Goal: Task Accomplishment & Management: Complete application form

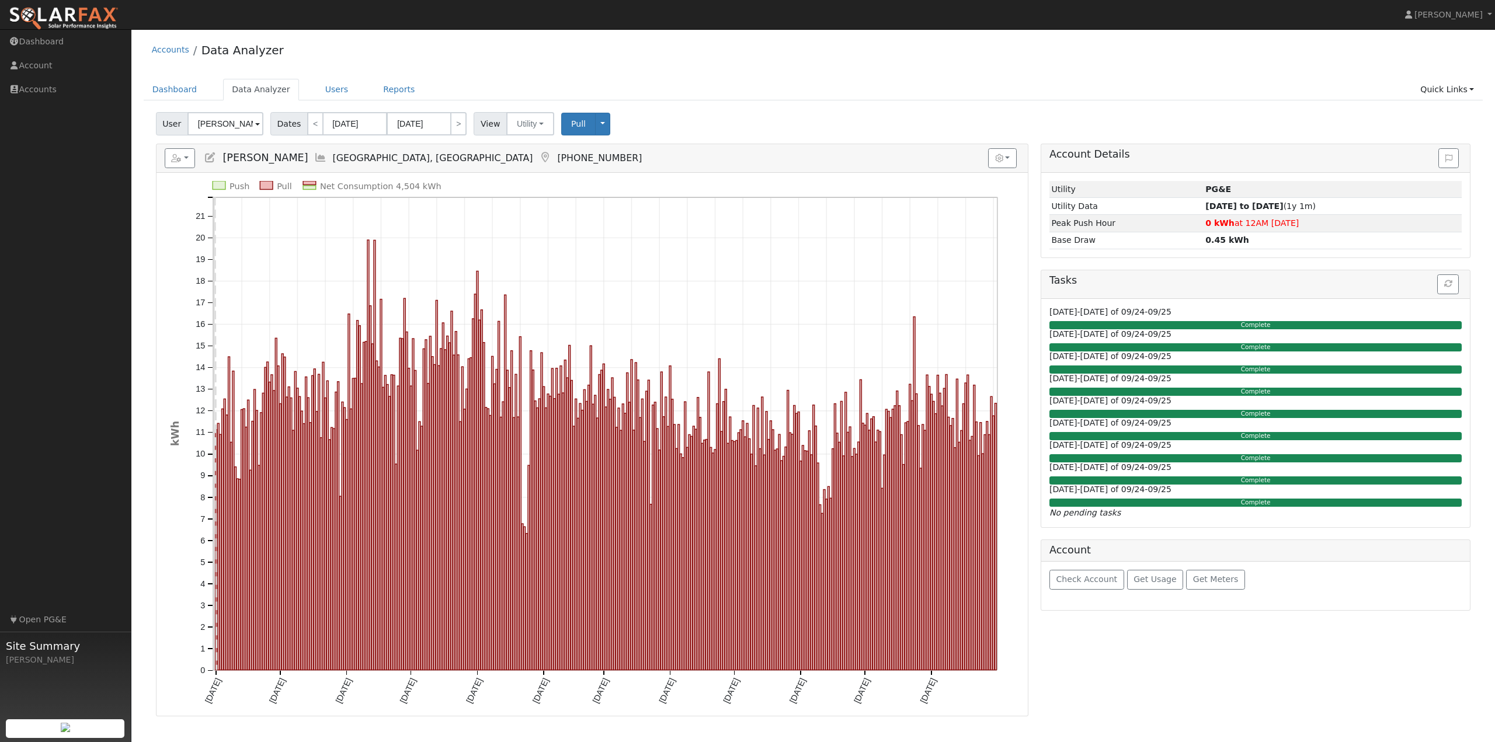
click at [635, 73] on div "Accounts Data Analyzer Dashboard Data Analyzer Users Reports Quick Links Quick …" at bounding box center [813, 376] width 1352 height 682
click at [43, 20] on img at bounding box center [64, 18] width 110 height 25
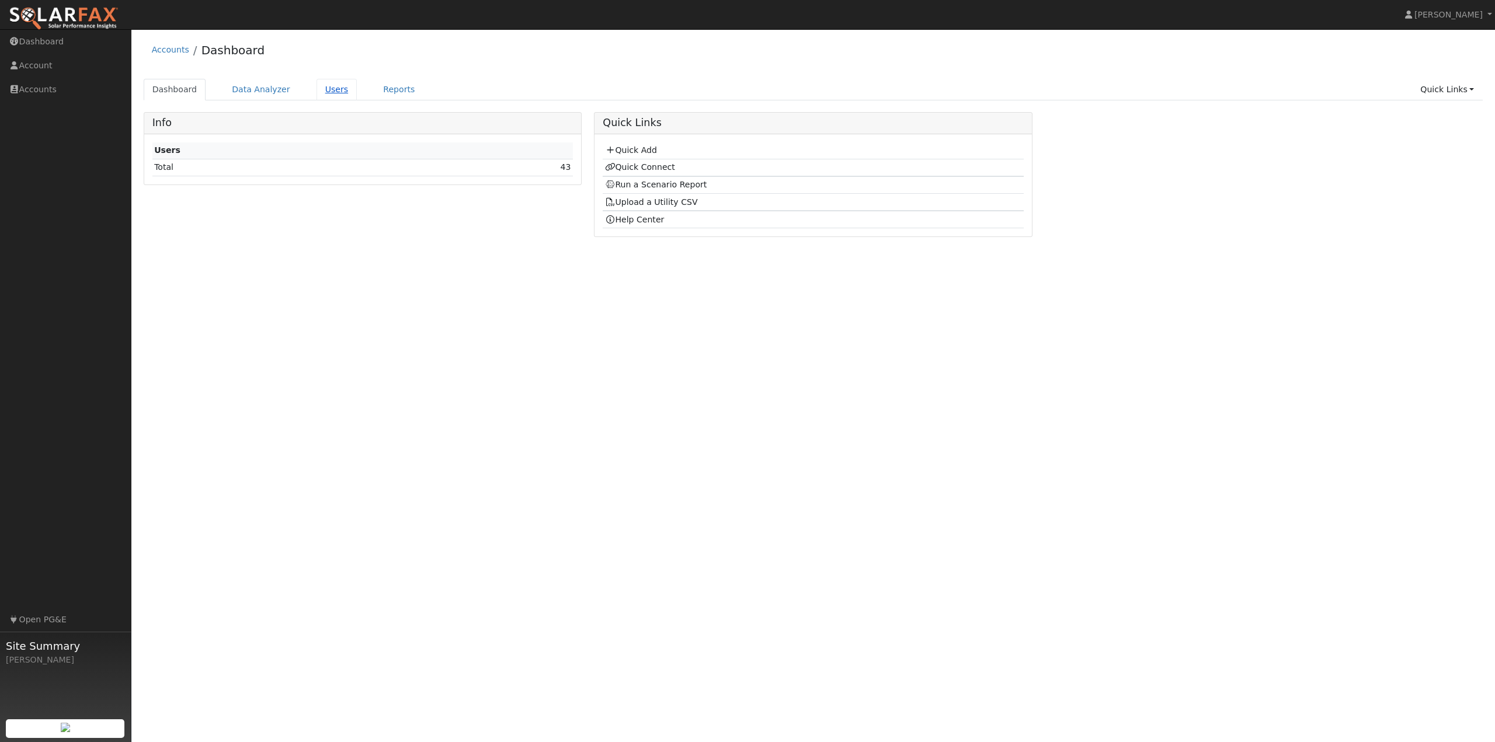
click at [328, 91] on link "Users" at bounding box center [337, 90] width 41 height 22
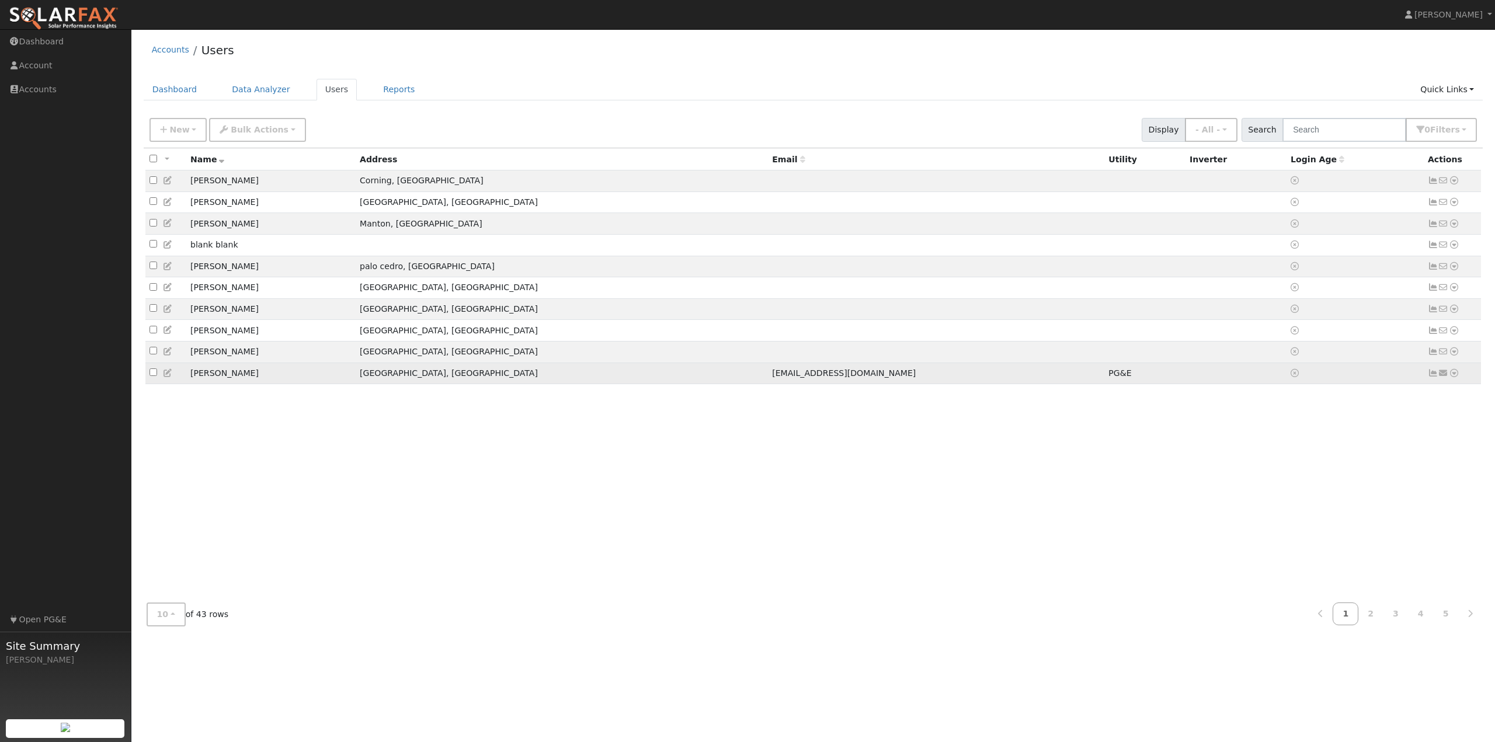
click at [1455, 377] on icon at bounding box center [1454, 373] width 11 height 8
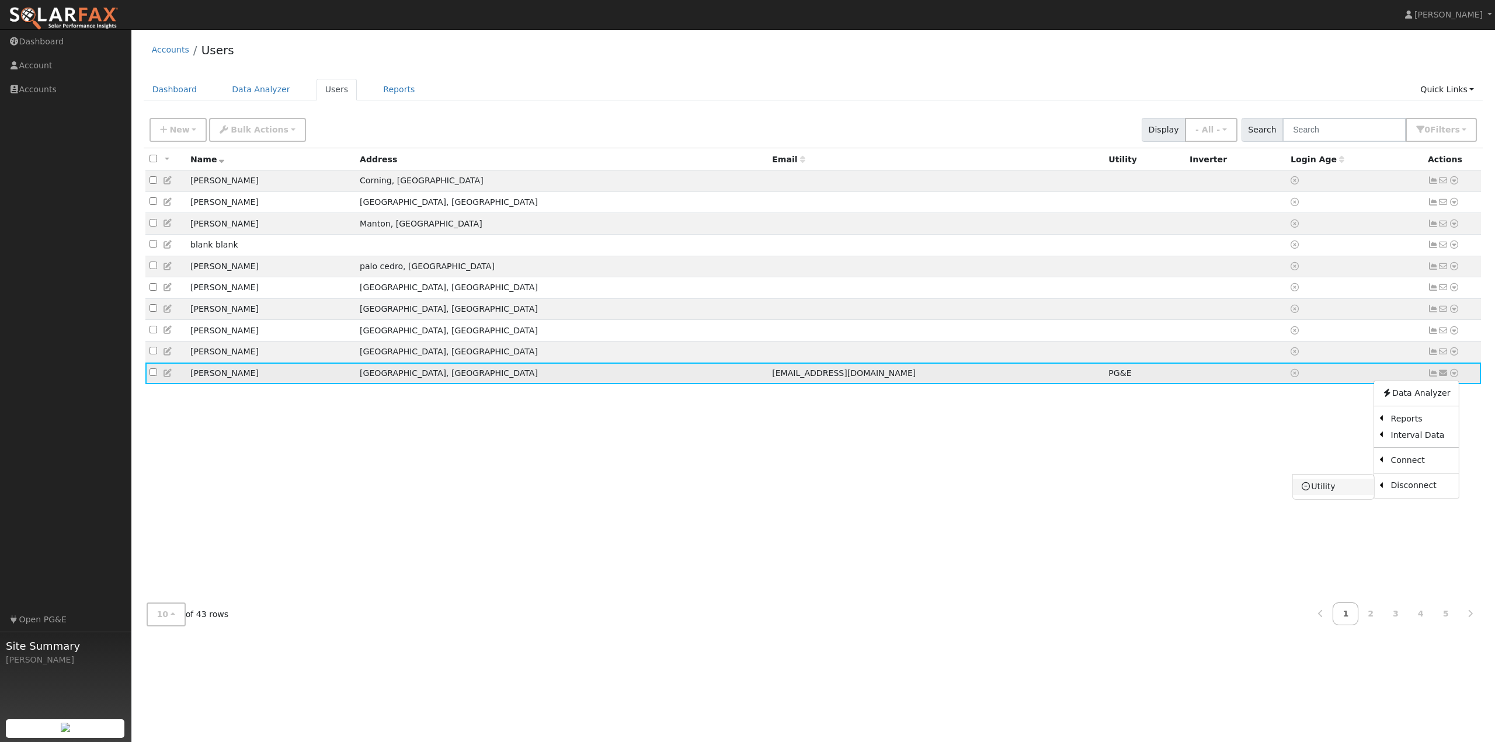
click at [1339, 492] on link "Utility" at bounding box center [1333, 487] width 81 height 16
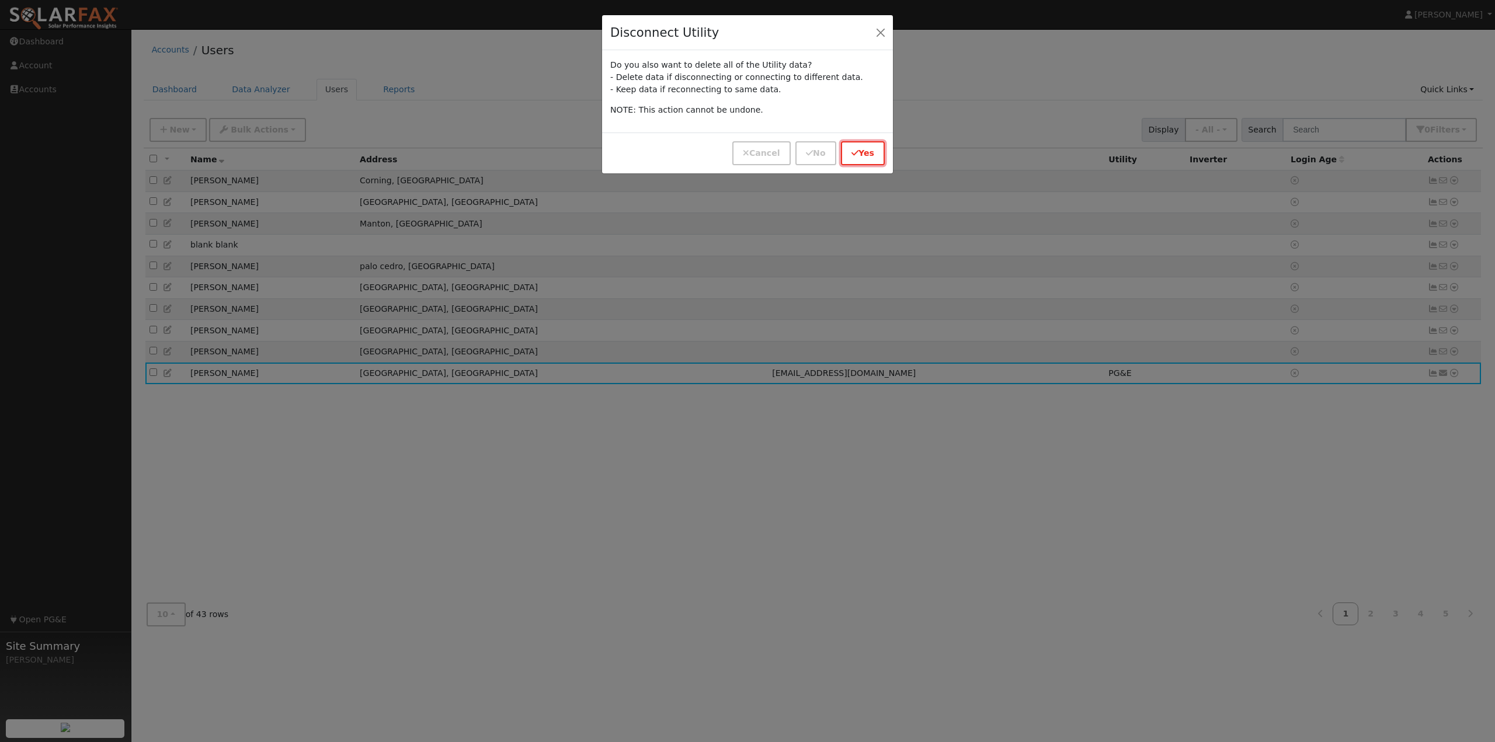
click at [853, 151] on icon "button" at bounding box center [855, 153] width 7 height 8
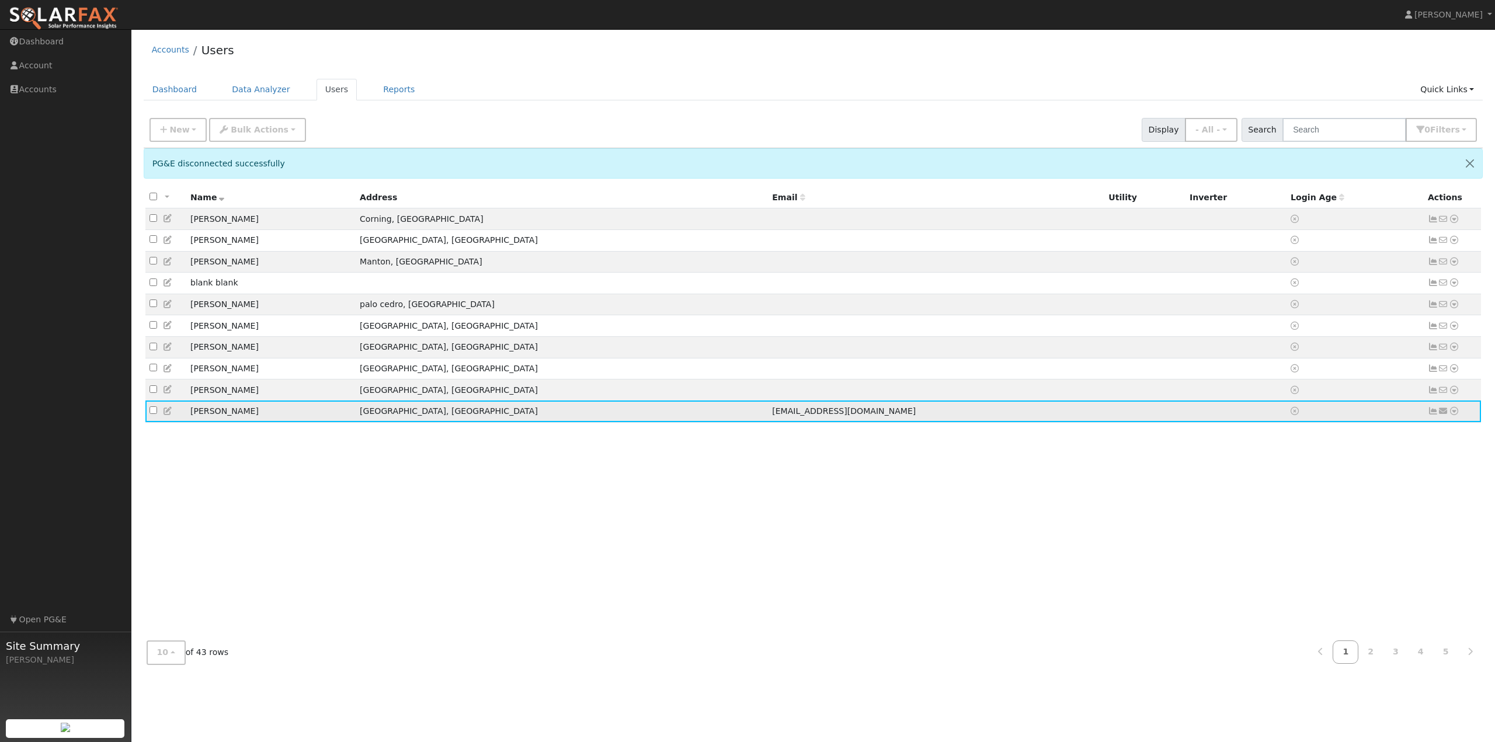
click at [168, 415] on icon at bounding box center [168, 411] width 11 height 8
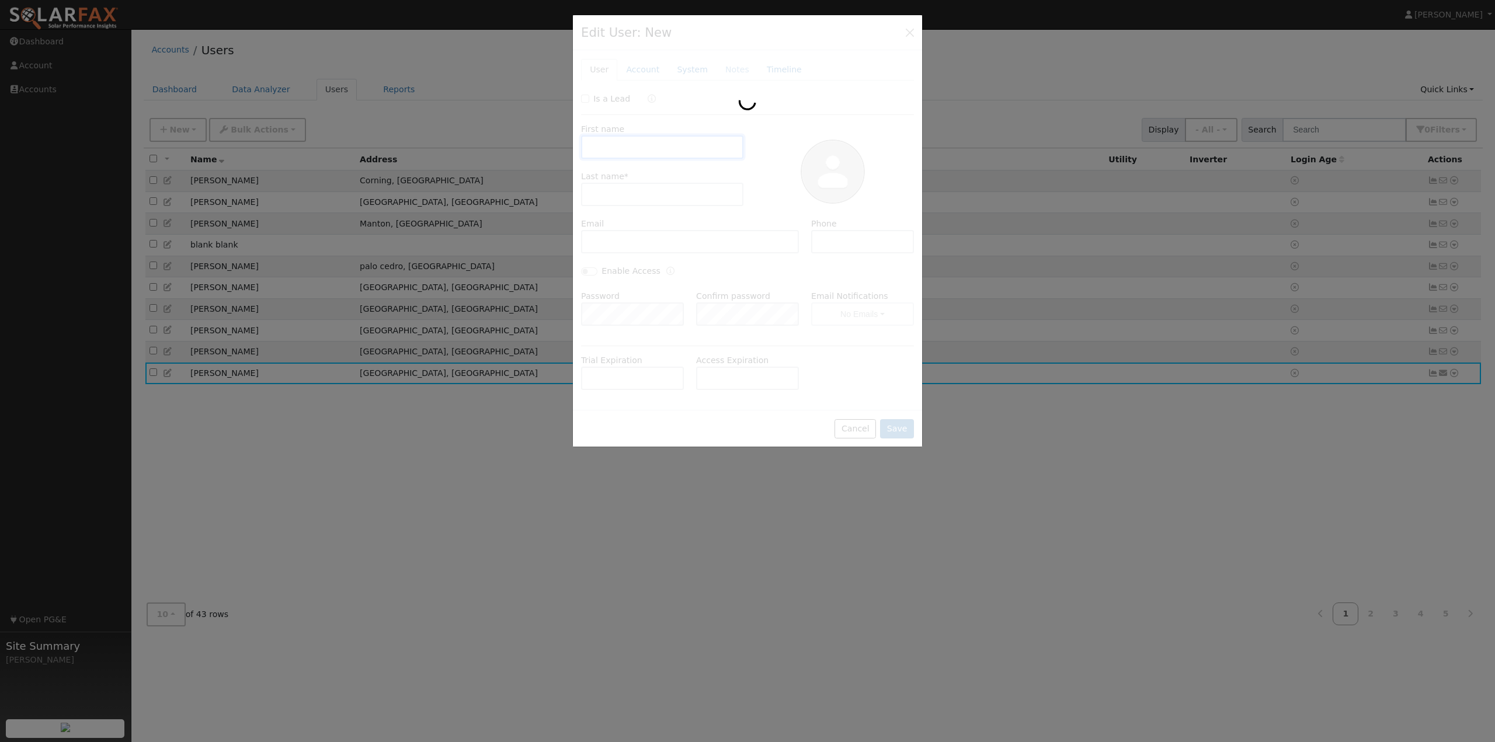
type input "frank"
type input "davis"
type input "[EMAIL_ADDRESS][DOMAIN_NAME]"
type input "5105417993"
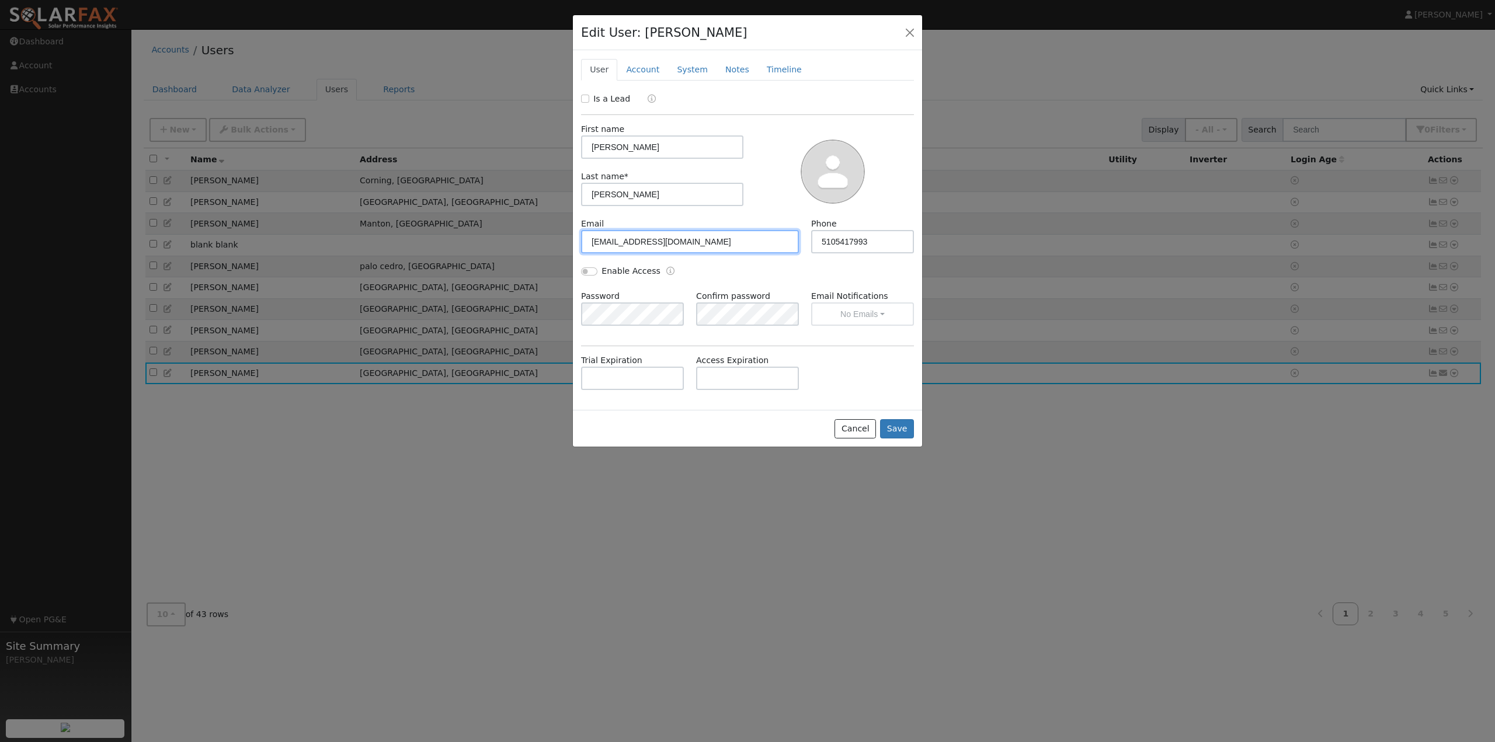
drag, startPoint x: 697, startPoint y: 247, endPoint x: 414, endPoint y: 230, distance: 283.2
click at [419, 231] on div "Edit User: frank davis Default Account Default Account 1581 Harbor Boulevard, B…" at bounding box center [747, 371] width 1495 height 742
click at [898, 428] on button "Save" at bounding box center [897, 429] width 34 height 20
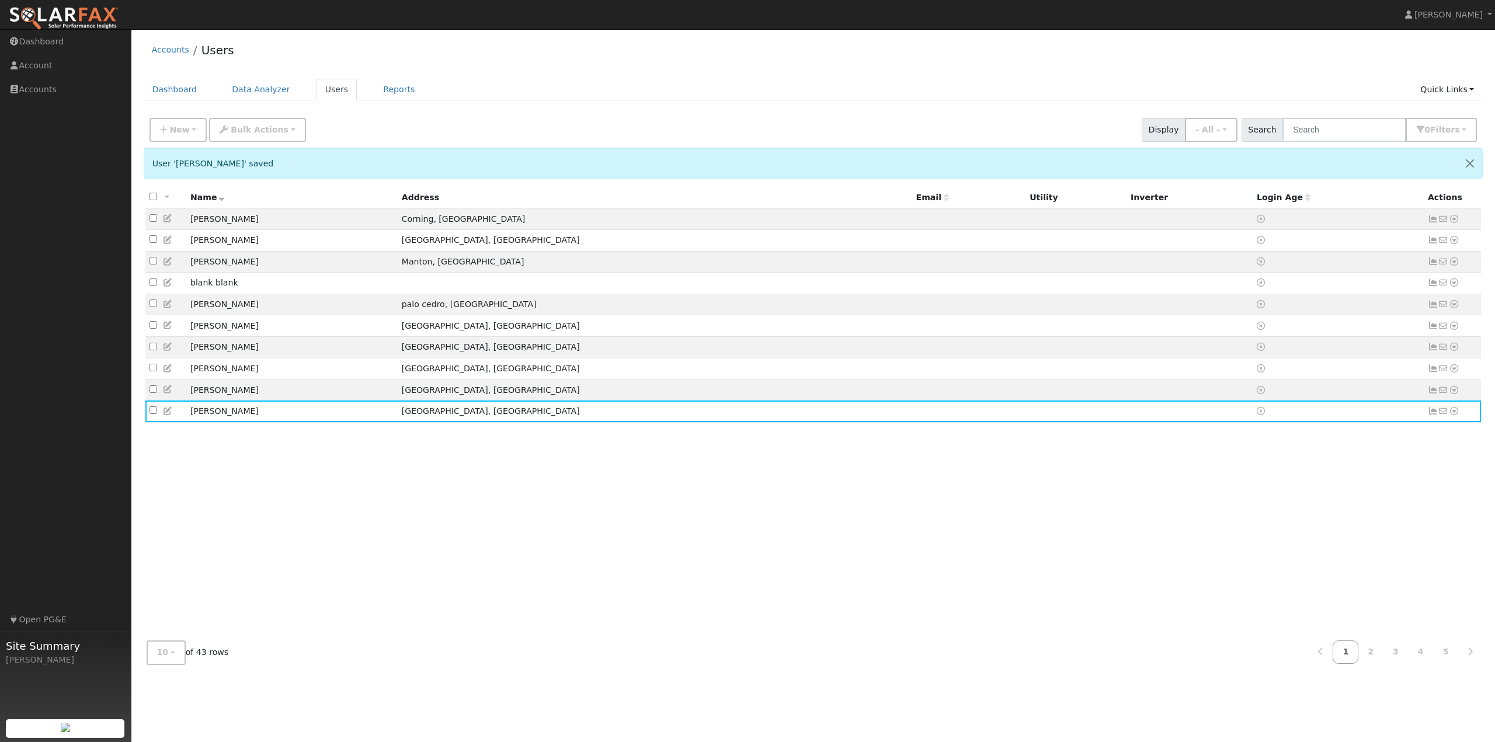
click at [481, 84] on ul "Dashboard Data Analyzer Users Reports Quick Links Quick Add Quick Connect Run a…" at bounding box center [814, 90] width 1340 height 22
click at [60, 20] on img at bounding box center [64, 18] width 110 height 25
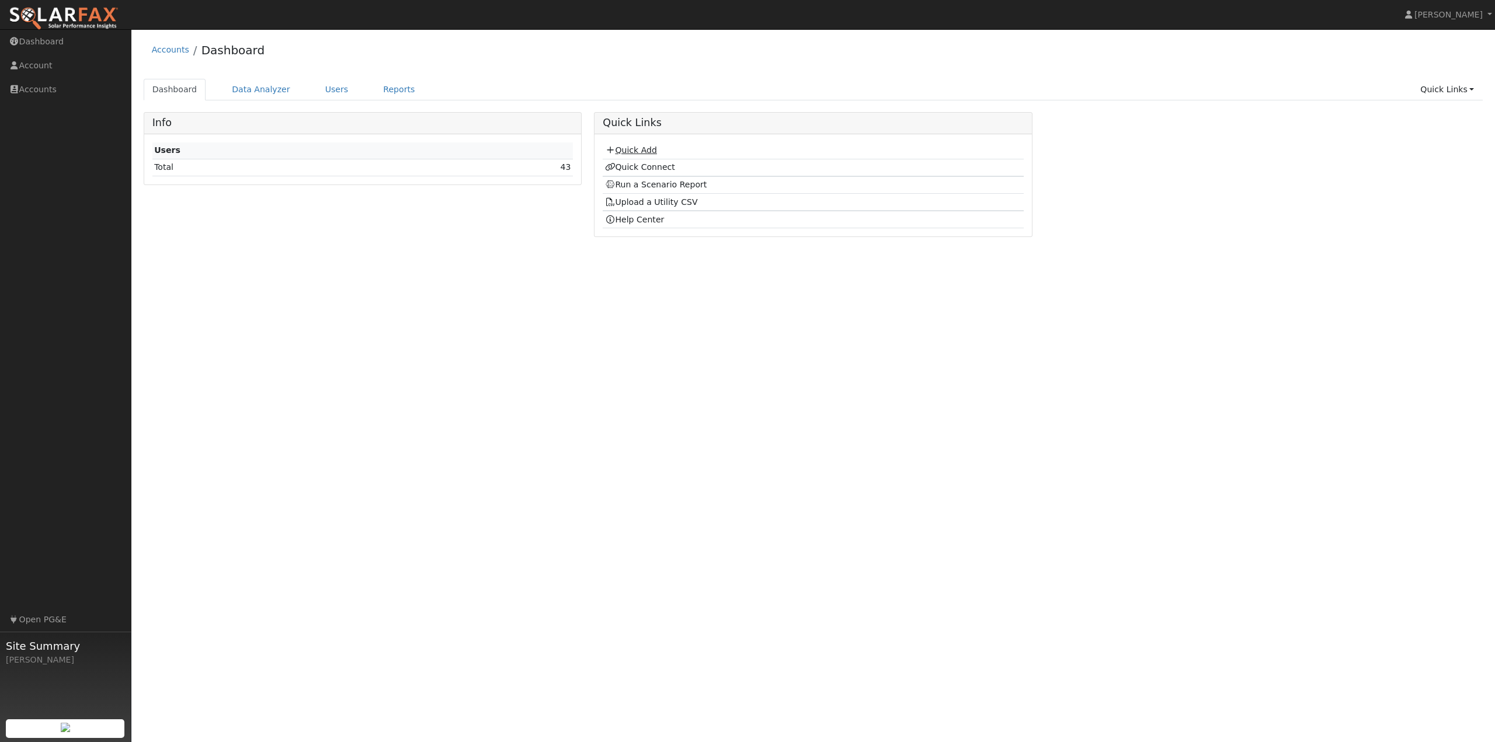
click at [627, 152] on link "Quick Add" at bounding box center [631, 149] width 52 height 9
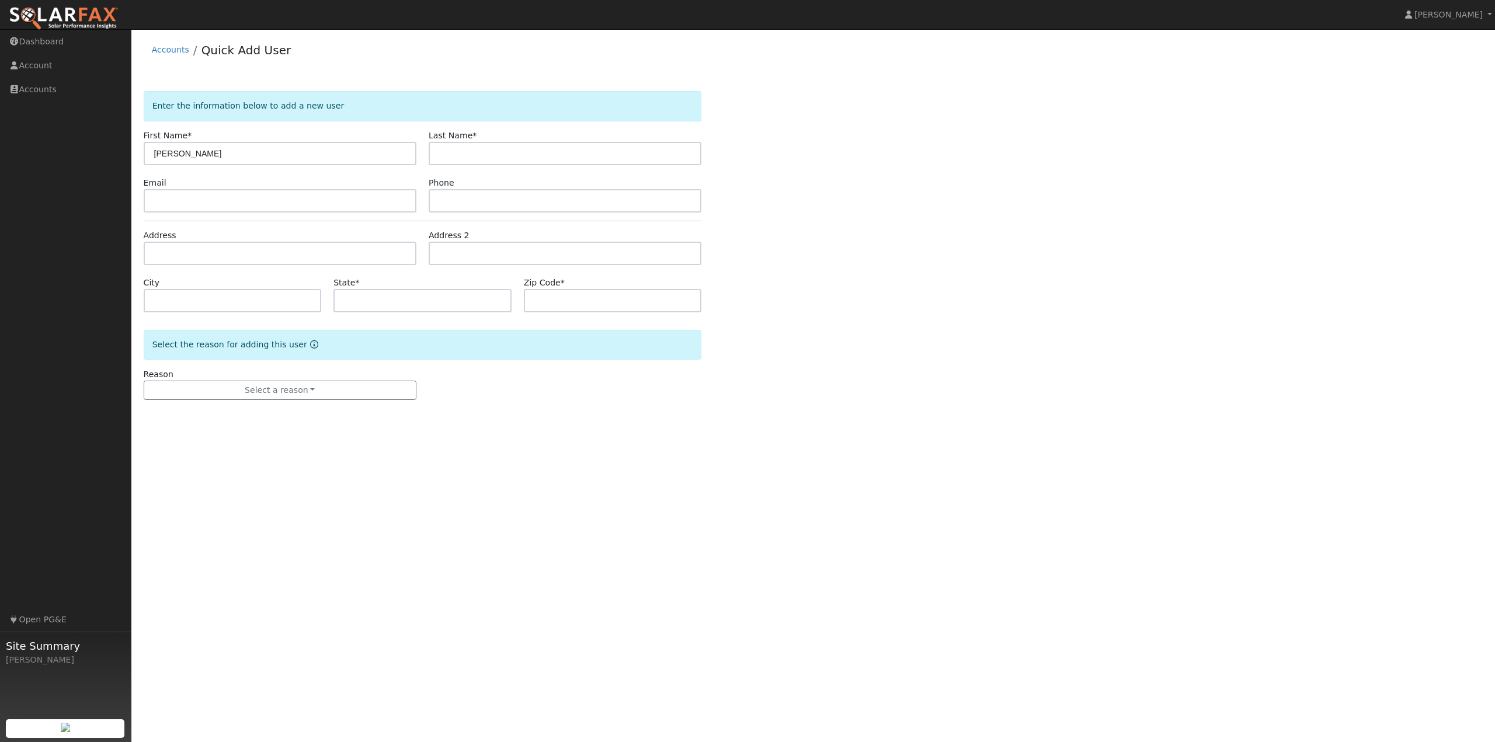
type input "[PERSON_NAME]"
click at [472, 155] on input "l" at bounding box center [565, 153] width 273 height 23
type input "lai"
click at [168, 196] on input "text" at bounding box center [280, 200] width 273 height 23
type input "[EMAIL_ADDRESS][DOMAIN_NAME]"
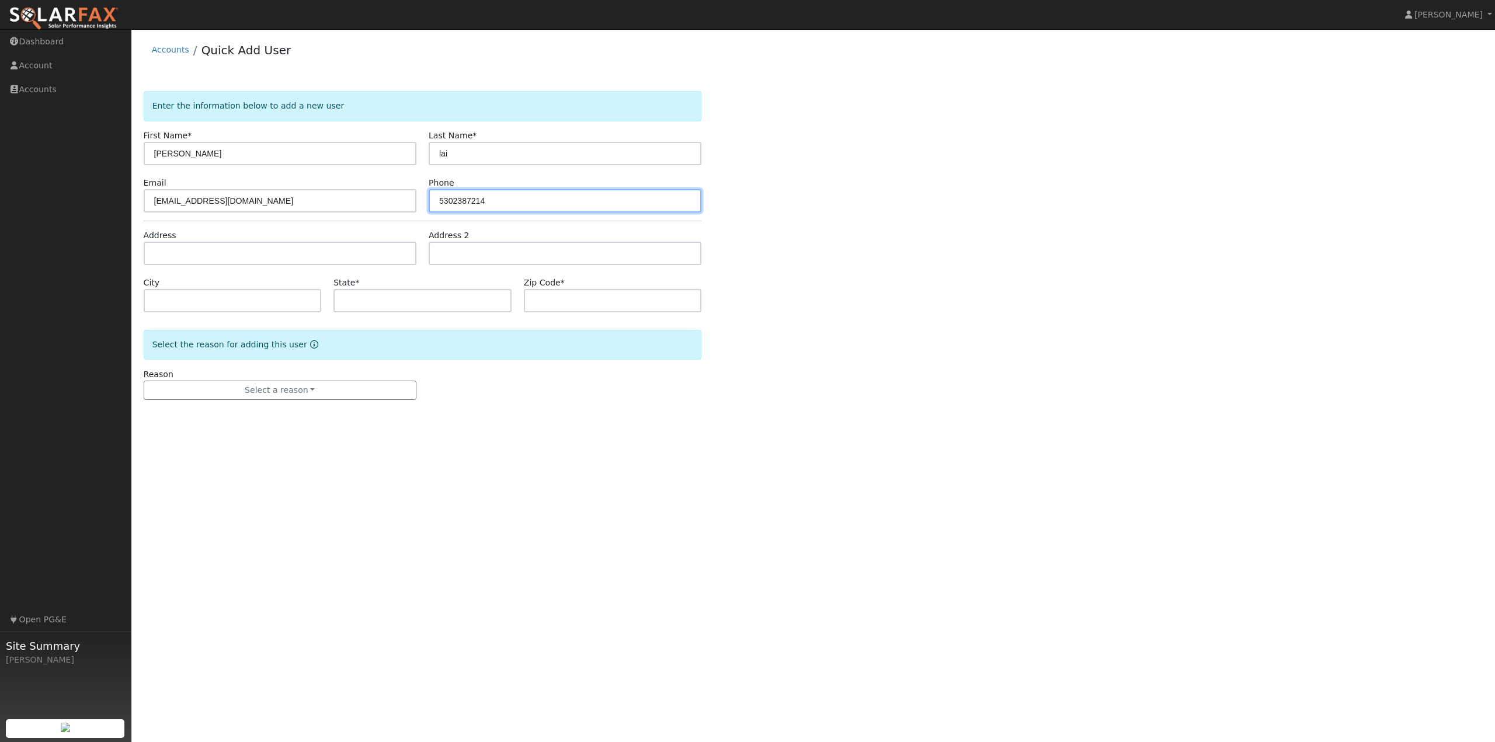
type input "5302387214"
click at [234, 257] on input "text" at bounding box center [280, 253] width 273 height 23
type input "[STREET_ADDRESS]"
type input "[PERSON_NAME]"
type input "CA"
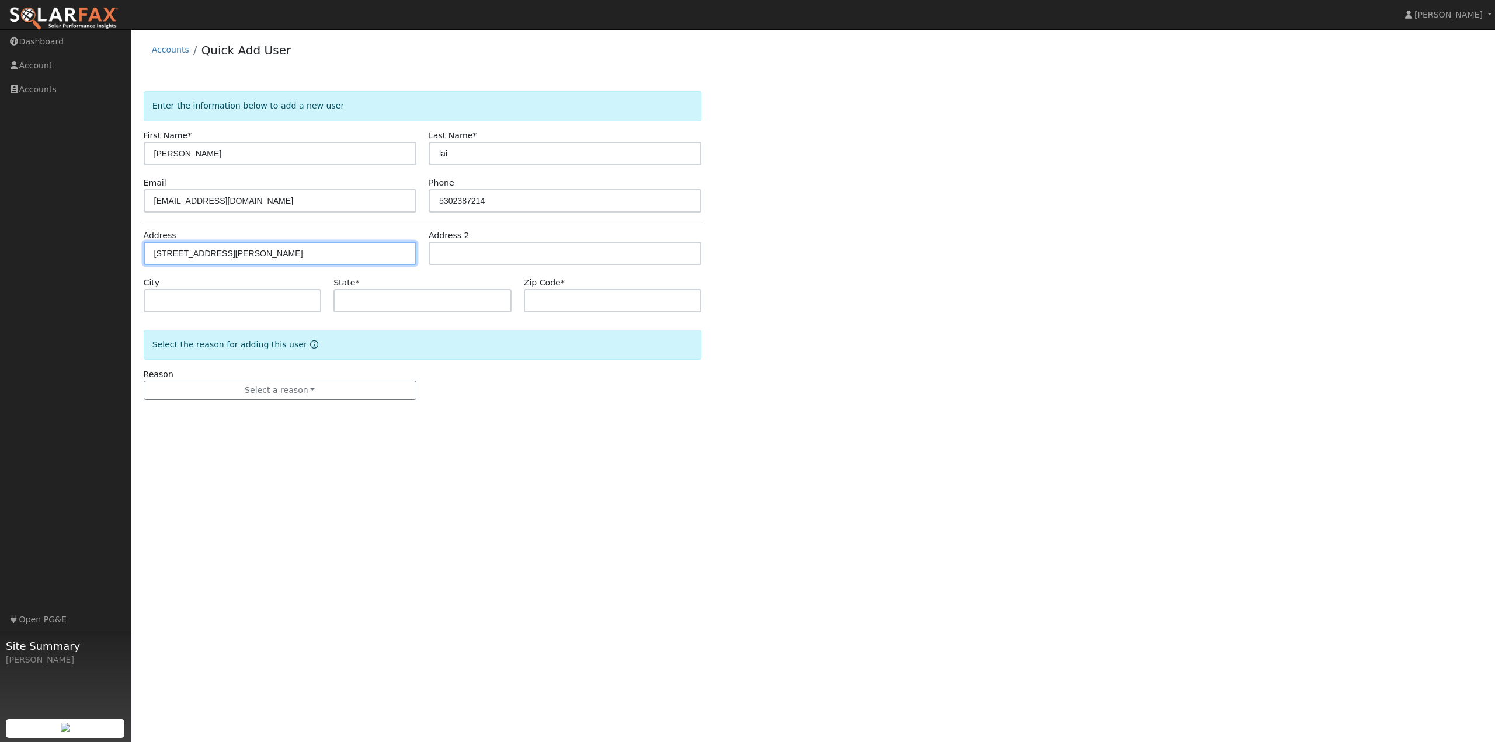
type input "96056"
click at [690, 456] on div "User Profile First name Last name Email Email Notifications No Emails No Emails…" at bounding box center [813, 385] width 1364 height 713
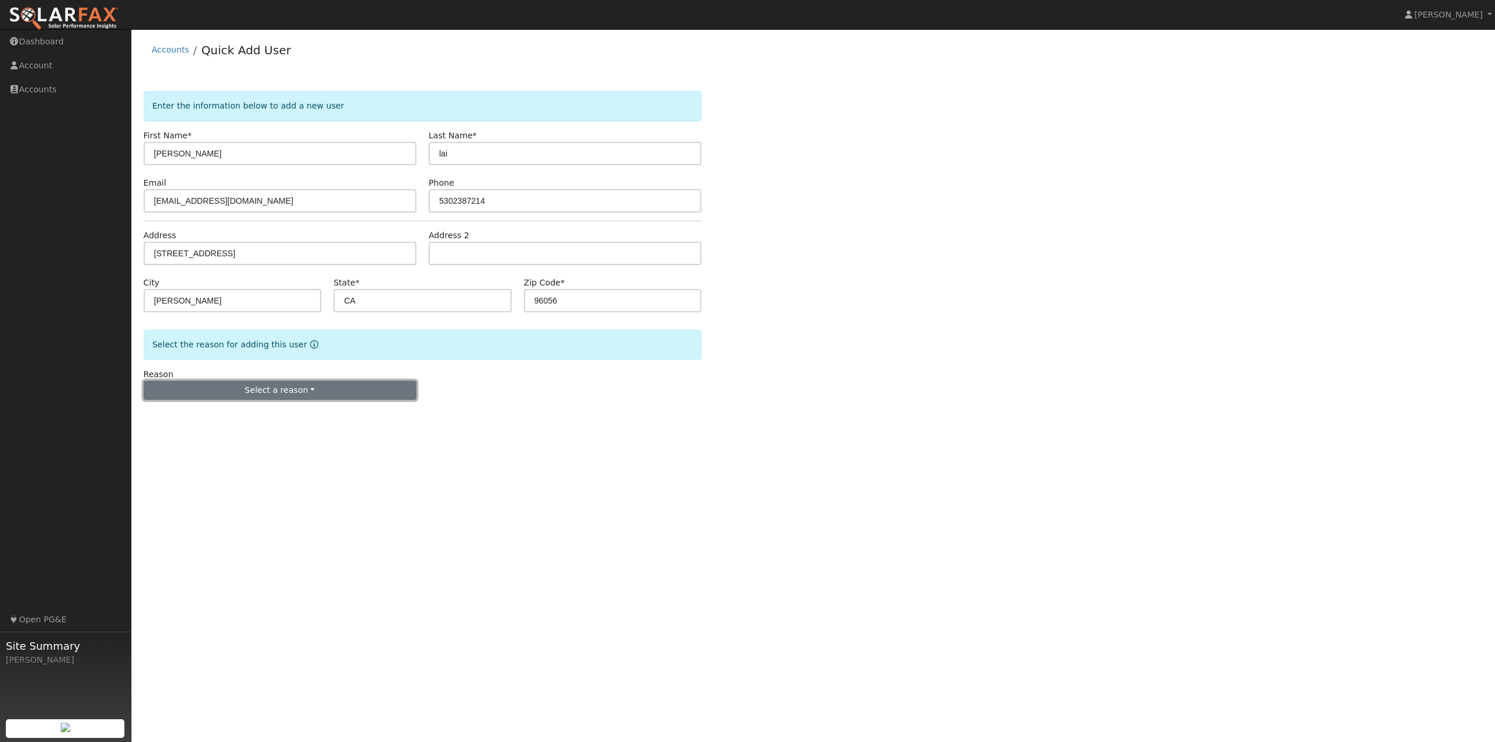
click at [273, 396] on button "Select a reason" at bounding box center [280, 391] width 273 height 20
click at [192, 432] on link "New customer adding solar" at bounding box center [208, 431] width 129 height 16
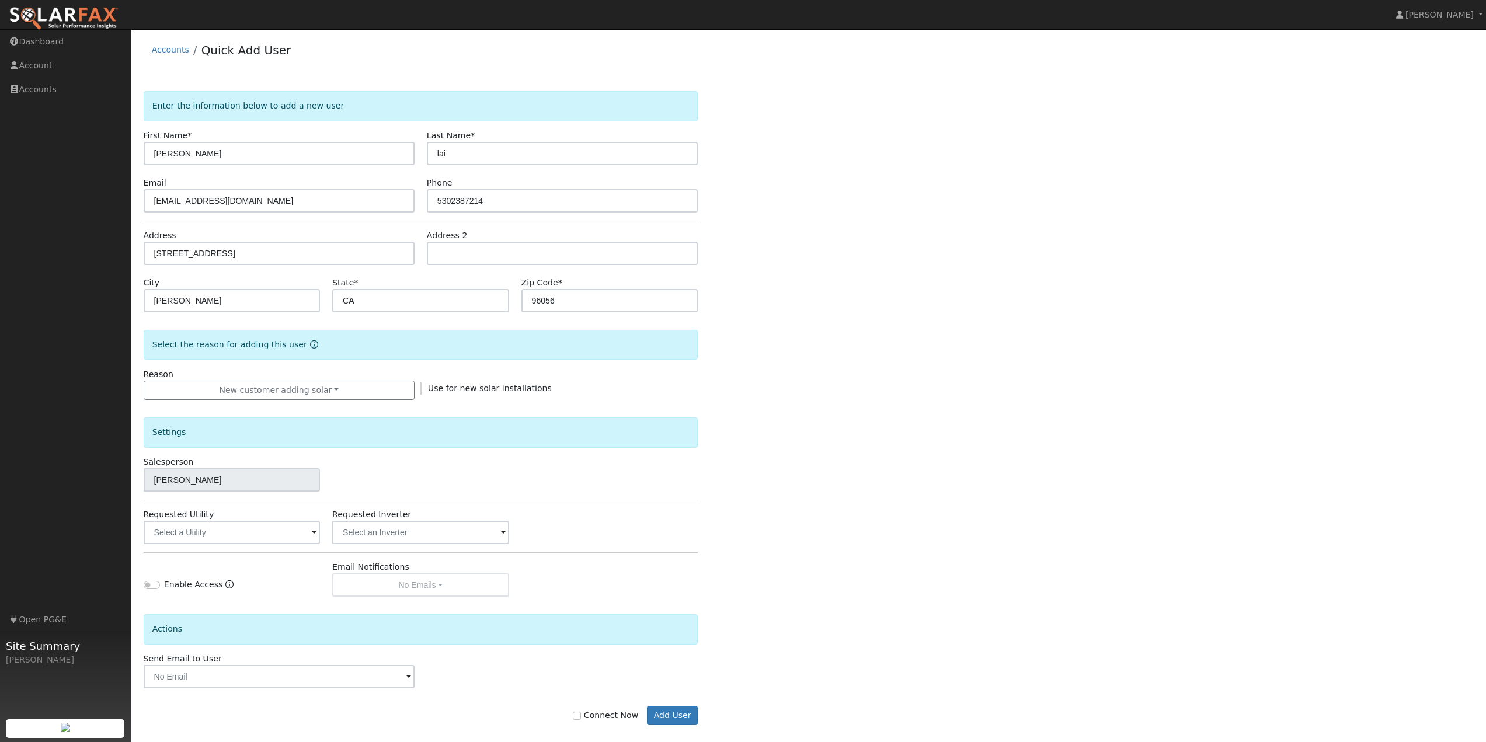
click at [546, 442] on div "Settings" at bounding box center [421, 433] width 555 height 30
click at [920, 589] on div "Enter the information below to add a new user First Name * hillard Last Name * …" at bounding box center [809, 420] width 1331 height 658
click at [251, 531] on input "text" at bounding box center [232, 532] width 176 height 23
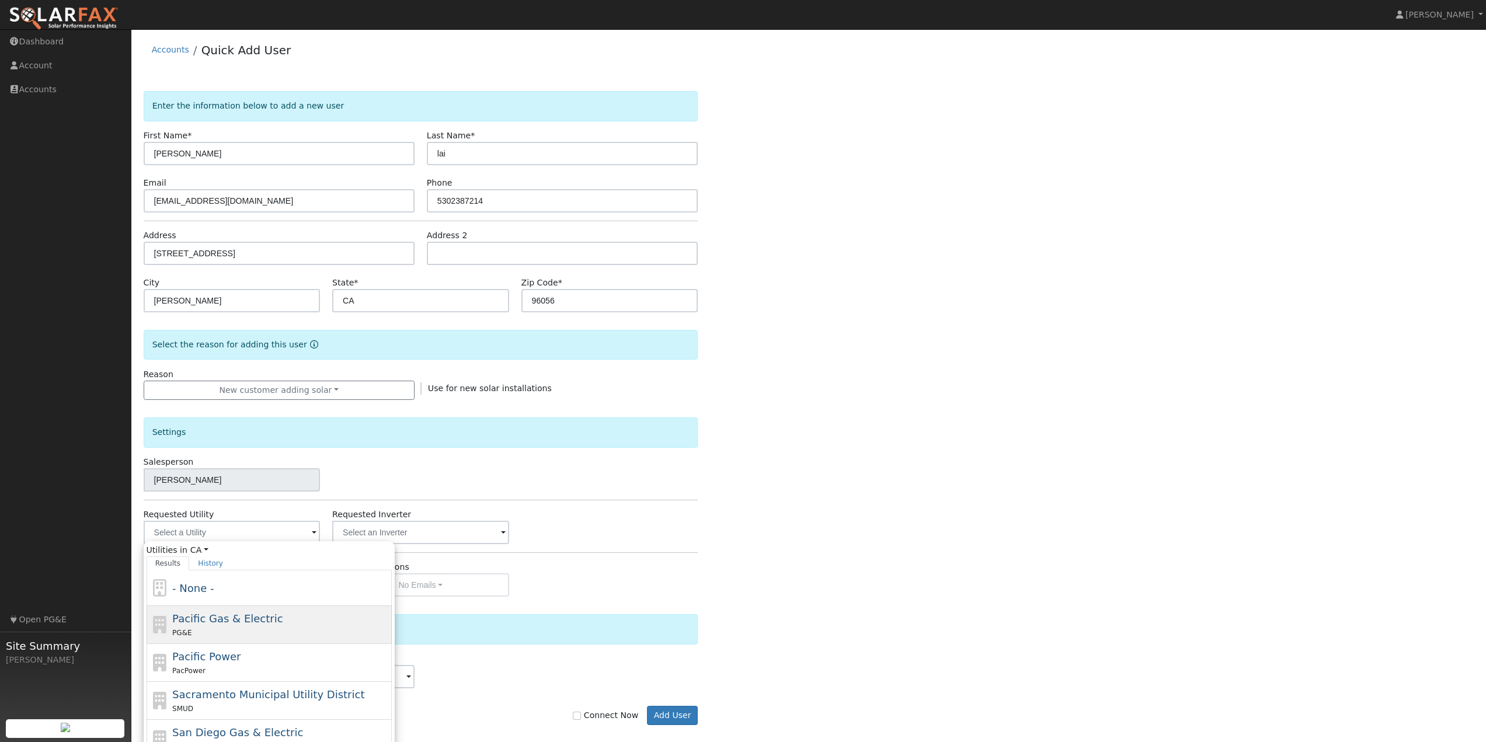
click at [237, 634] on div "PG&E" at bounding box center [280, 633] width 217 height 12
type input "Pacific Gas & Electric"
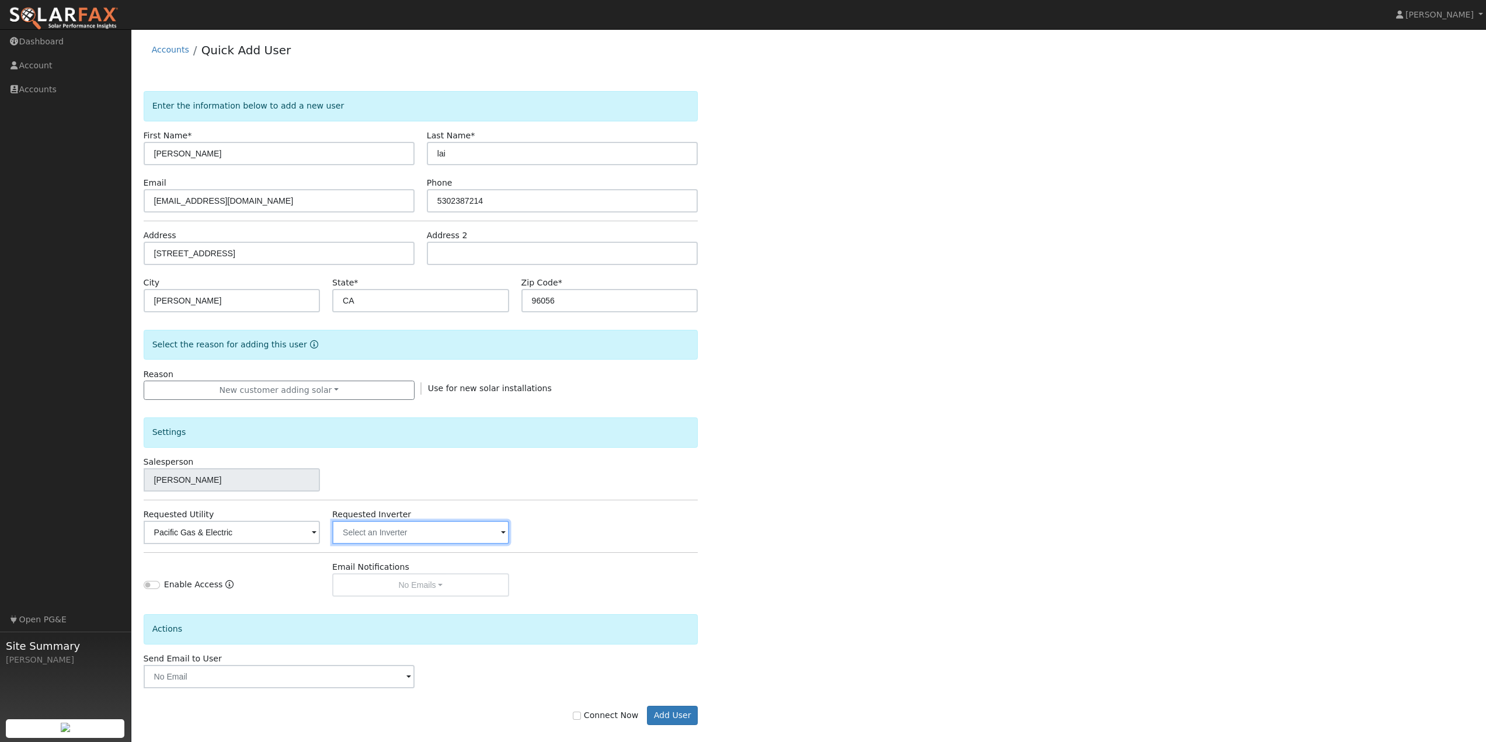
click at [416, 531] on input "text" at bounding box center [420, 532] width 176 height 23
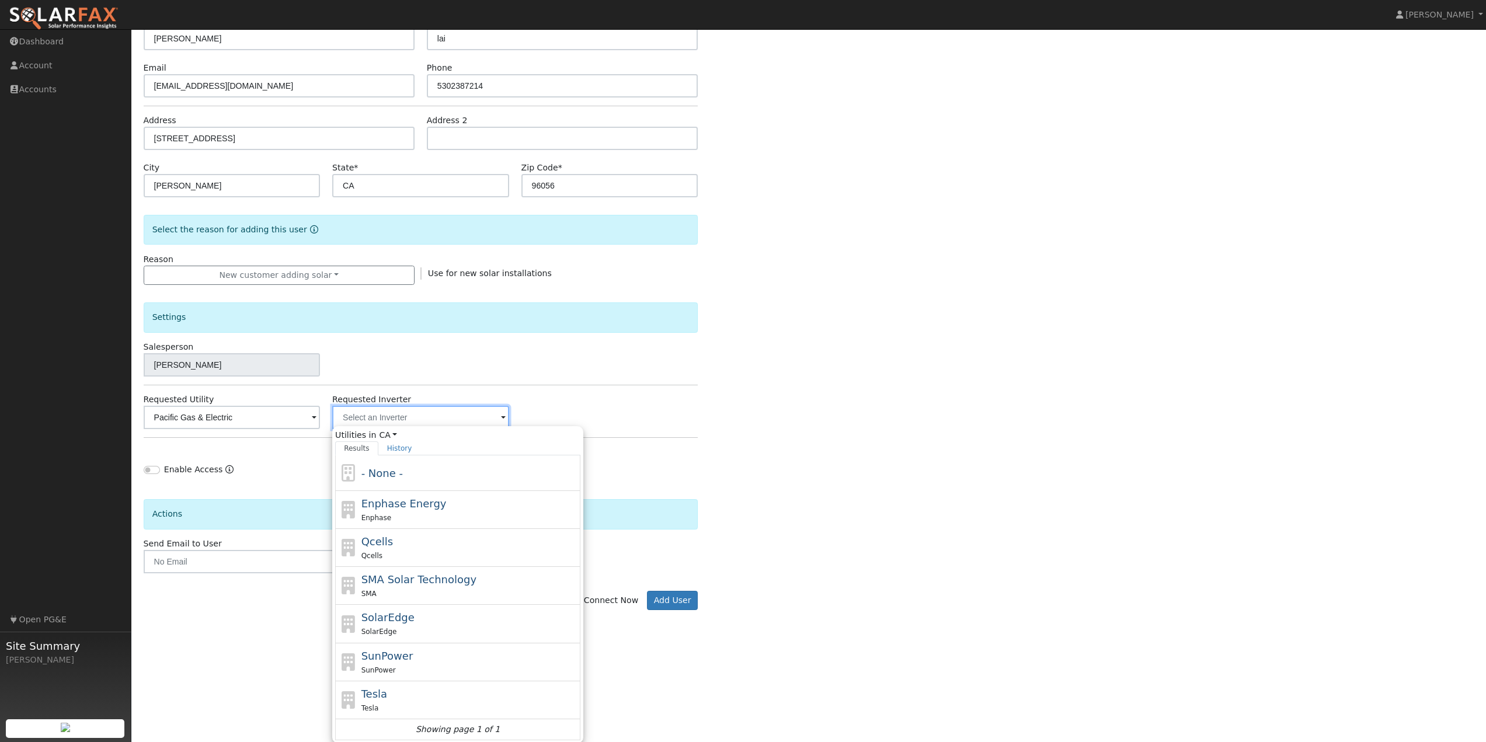
scroll to position [116, 0]
click at [379, 703] on div "Tesla" at bounding box center [470, 707] width 217 height 12
type input "Tesla"
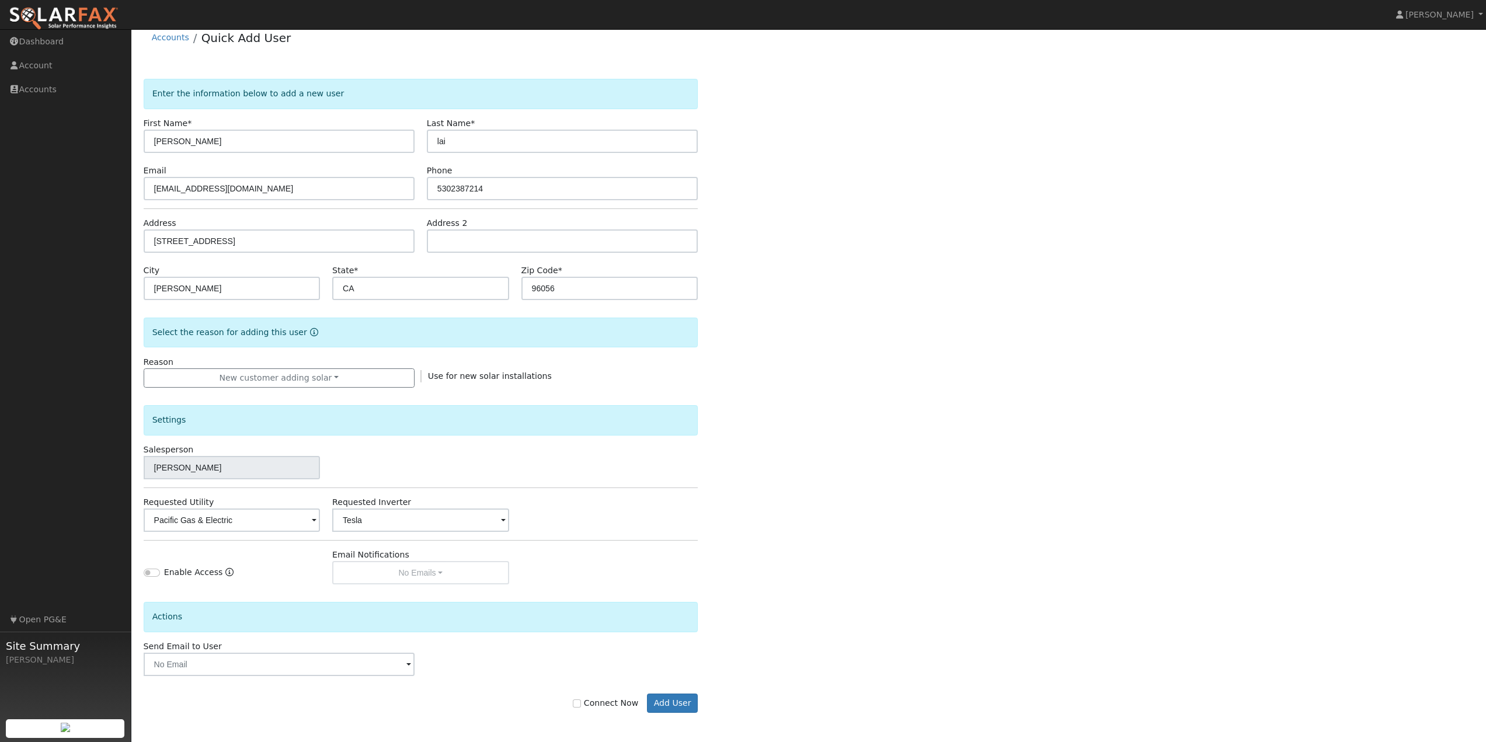
click at [767, 485] on div "Enter the information below to add a new user First Name * hillard Last Name * …" at bounding box center [809, 408] width 1331 height 658
click at [593, 704] on label "Connect Now" at bounding box center [605, 703] width 65 height 12
click at [581, 704] on input "Connect Now" at bounding box center [577, 704] width 8 height 8
checkbox input "true"
click at [776, 525] on div "Enter the information below to add a new user First Name * hillard Last Name * …" at bounding box center [809, 408] width 1331 height 658
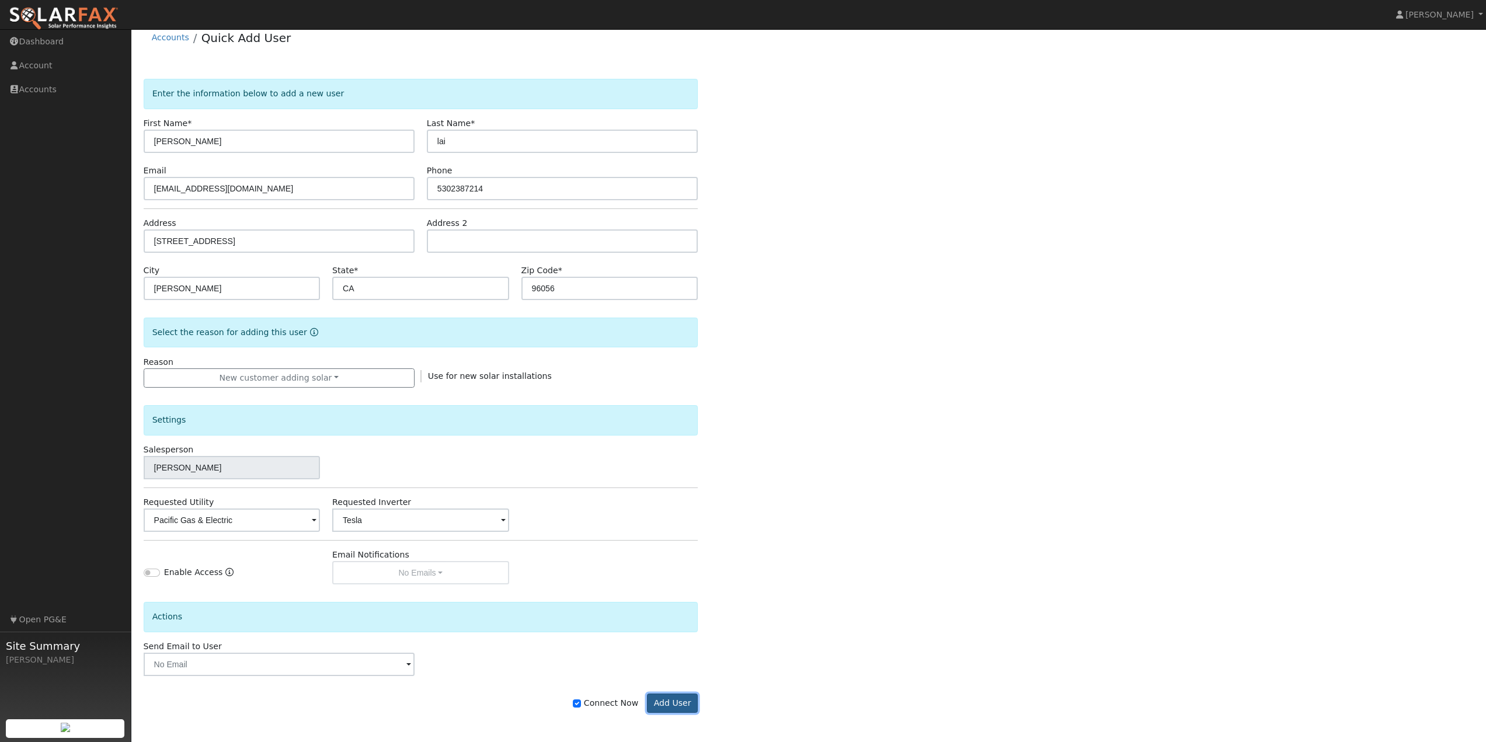
click at [680, 703] on button "Add User" at bounding box center [672, 704] width 51 height 20
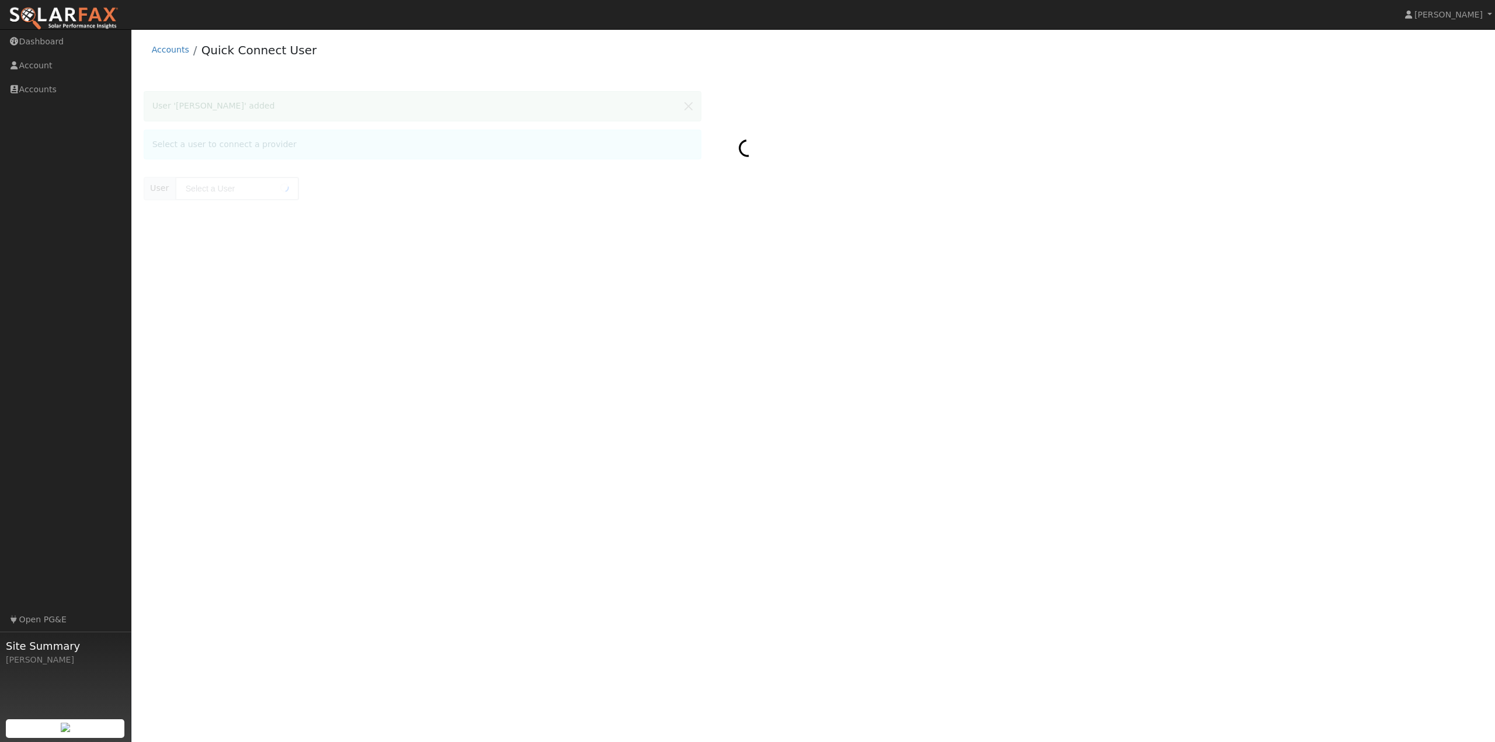
type input "hillard lai"
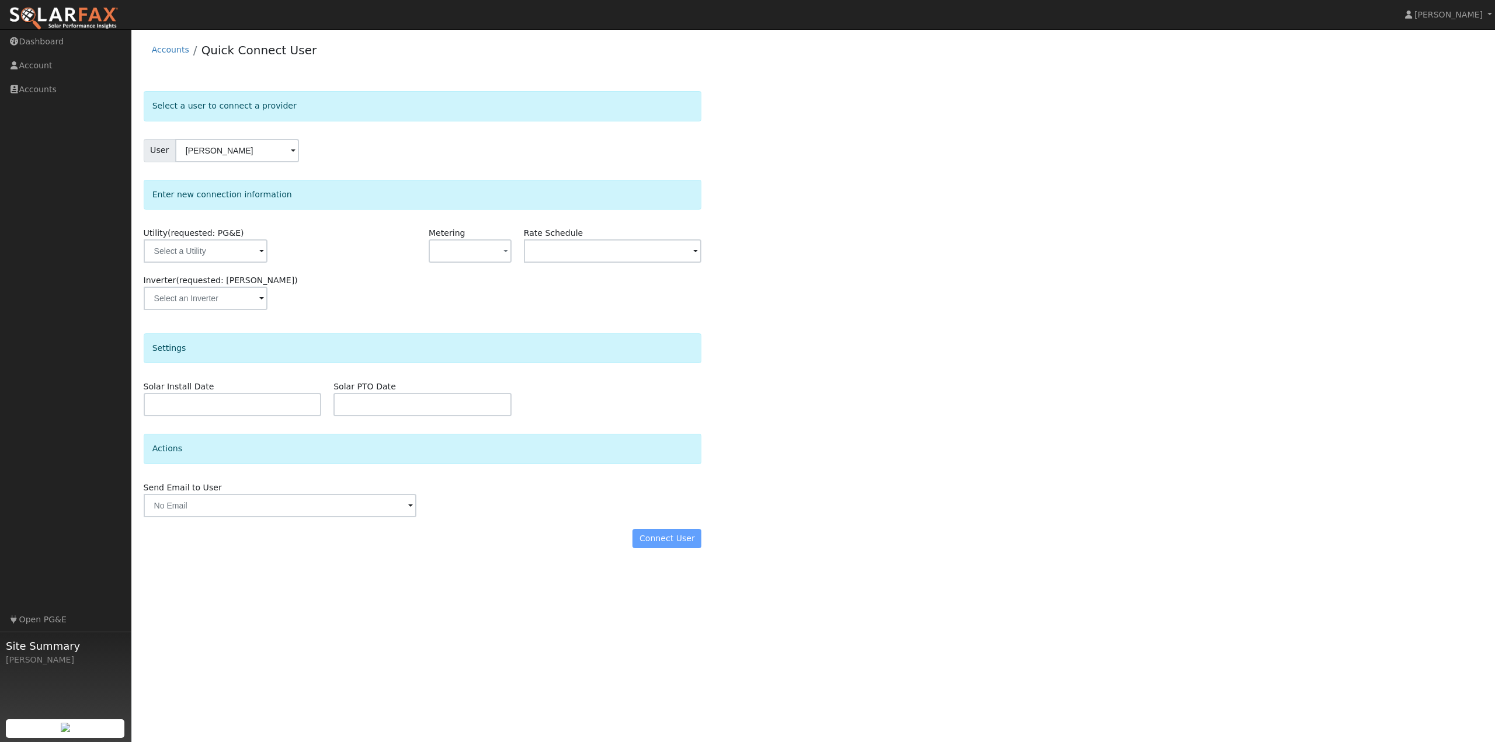
drag, startPoint x: 95, startPoint y: 297, endPoint x: 136, endPoint y: 282, distance: 43.8
click at [106, 293] on ul "Navigation Dashboard Account Accounts Links Open PG&E" at bounding box center [65, 401] width 131 height 742
click at [196, 251] on input "text" at bounding box center [206, 250] width 124 height 23
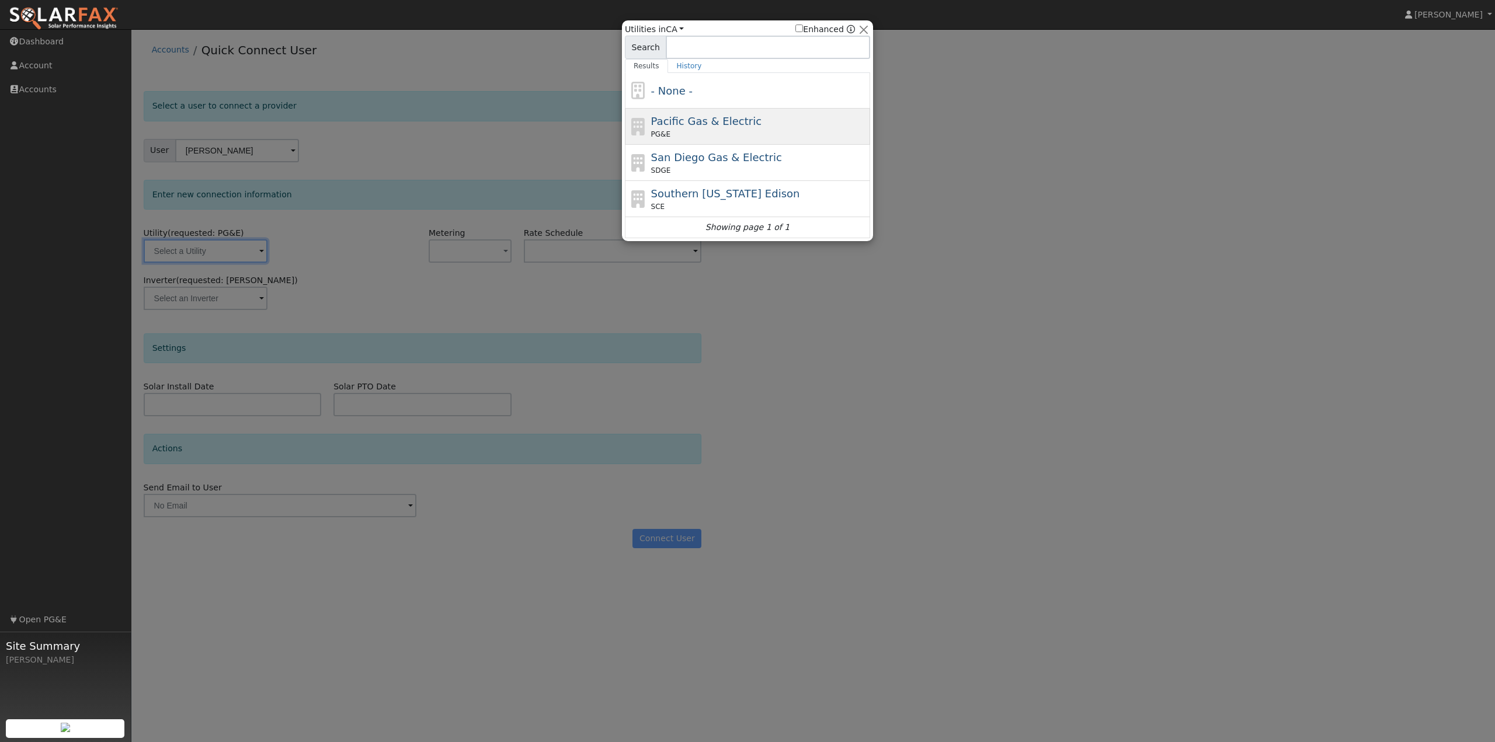
click at [698, 127] on span "Pacific Gas & Electric" at bounding box center [706, 121] width 110 height 12
type input "PG&E"
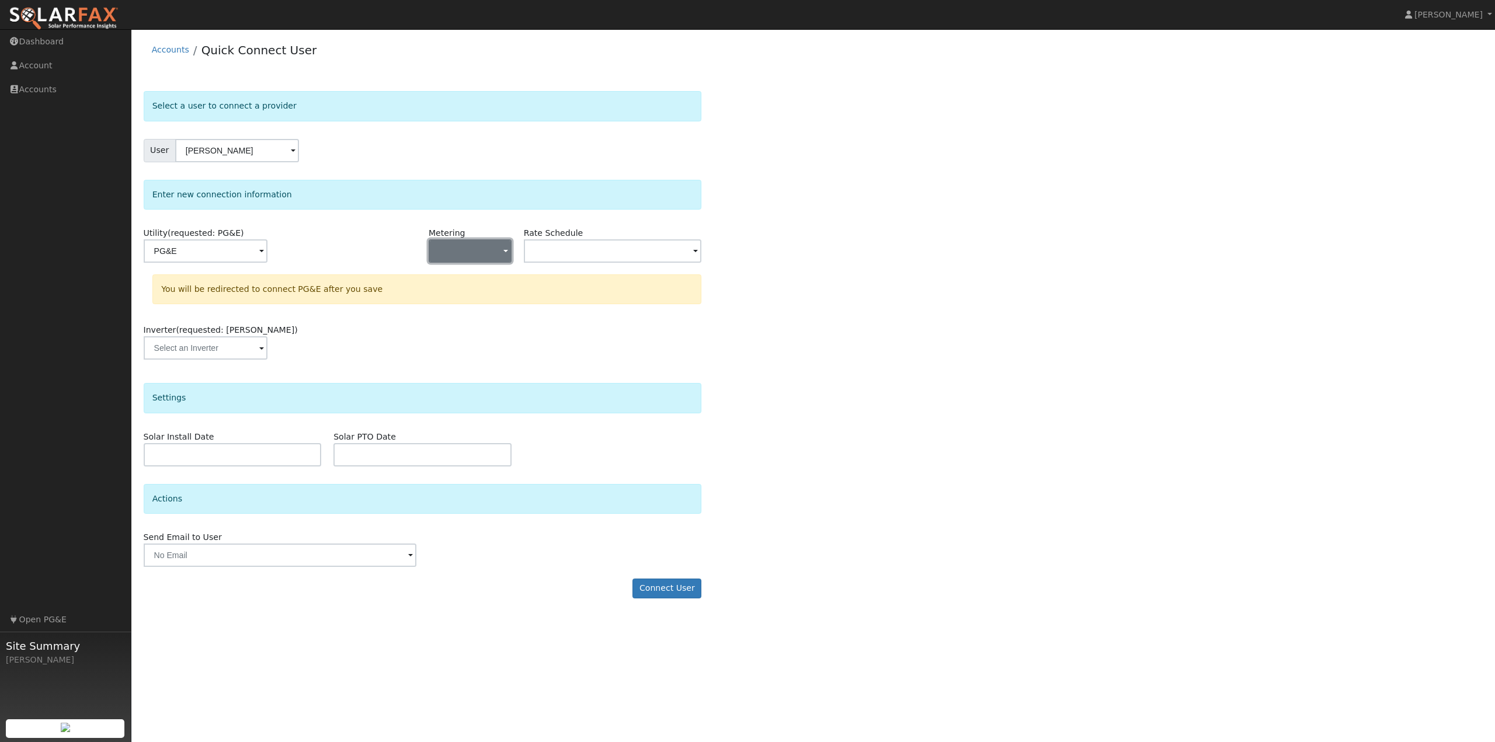
click at [506, 251] on span "button" at bounding box center [505, 252] width 5 height 12
click at [467, 297] on link "NEM" at bounding box center [469, 293] width 81 height 16
click at [586, 248] on input "text" at bounding box center [613, 250] width 178 height 23
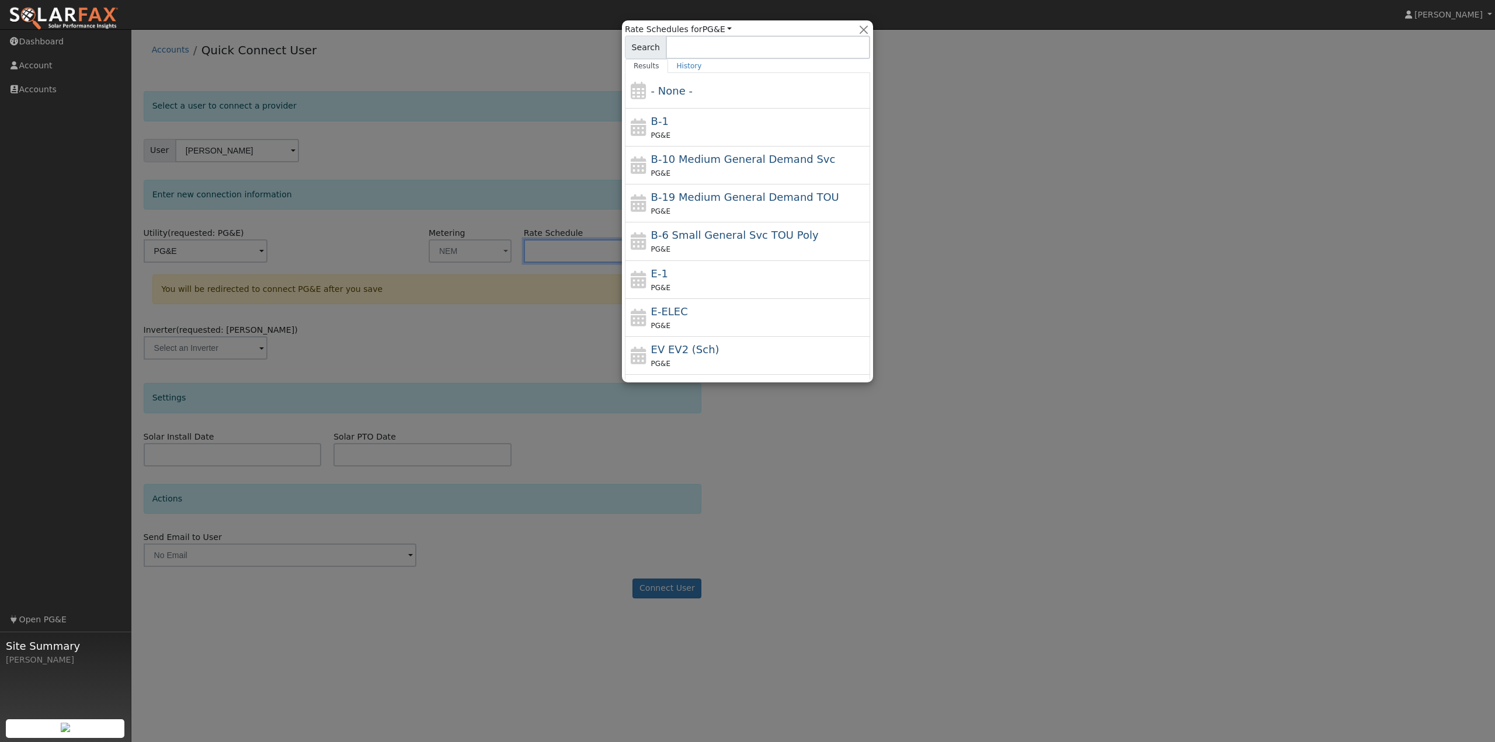
click at [686, 316] on div "E-ELEC PG&E" at bounding box center [759, 318] width 217 height 28
type input "E-ELEC"
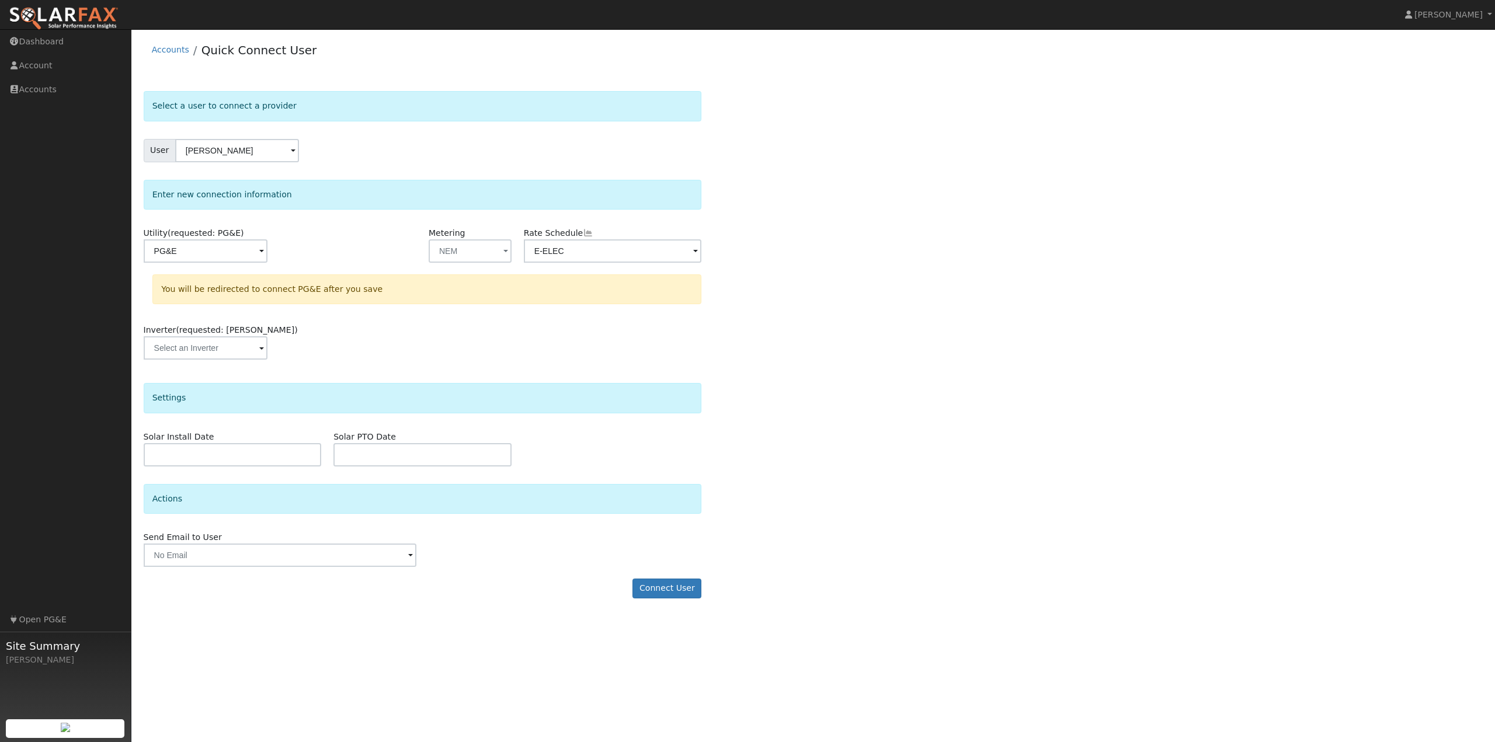
click at [554, 321] on div "Utility (requested: PG&E) PG&E Metering NEM - None - NEM NBT Rate Schedule E-EL…" at bounding box center [423, 299] width 558 height 145
click at [842, 416] on div "Select a user to connect a provider User hillard lai Account Default Account De…" at bounding box center [814, 350] width 1340 height 519
click at [457, 325] on div "Inverter (requested: Tesla)" at bounding box center [422, 347] width 571 height 47
click at [414, 140] on div "User hillard lai" at bounding box center [423, 150] width 558 height 23
click at [336, 56] on div "Accounts Quick Connect User" at bounding box center [814, 53] width 1340 height 36
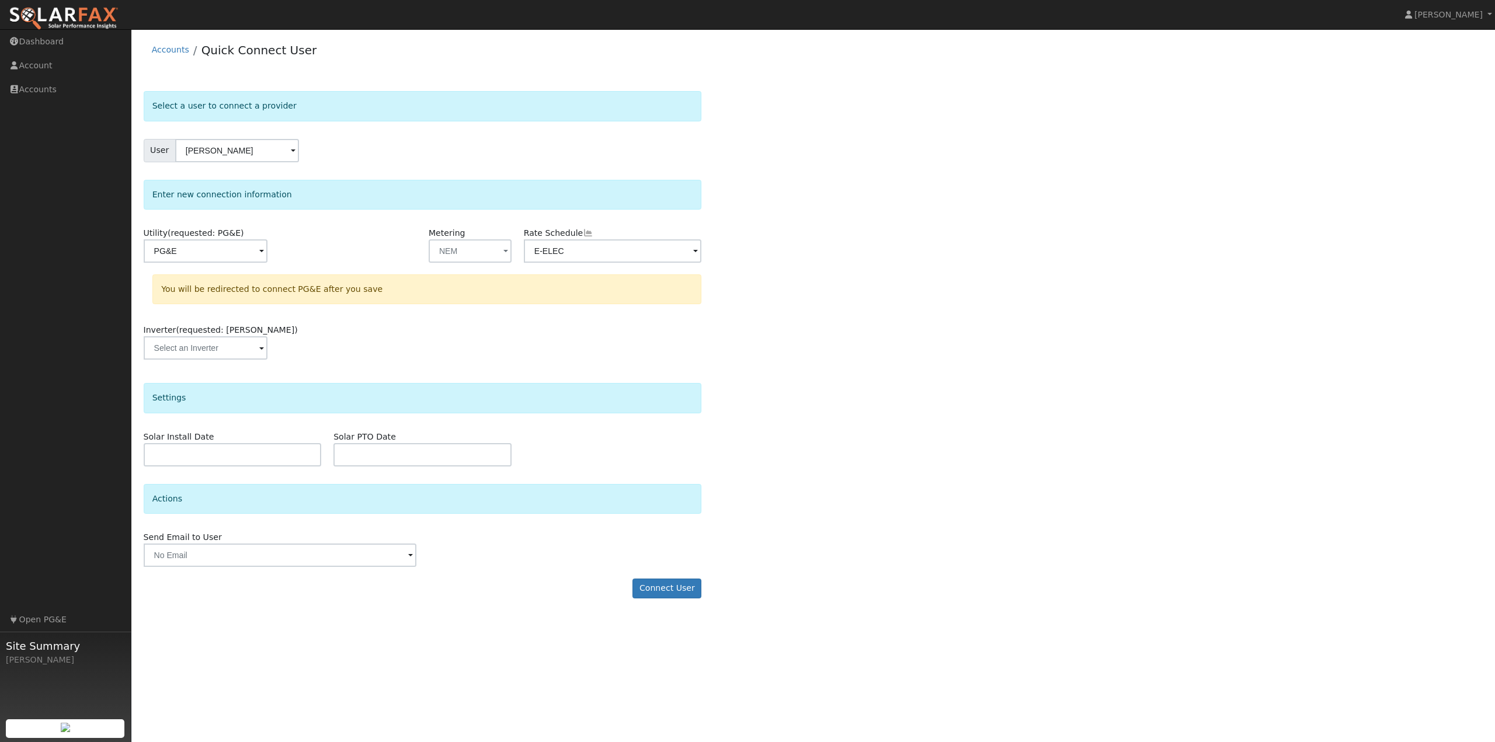
click at [544, 151] on div "User hillard lai" at bounding box center [423, 150] width 558 height 23
click at [333, 68] on div "Accounts Quick Connect User" at bounding box center [814, 53] width 1340 height 36
click at [283, 51] on link "Quick Connect User" at bounding box center [259, 50] width 116 height 14
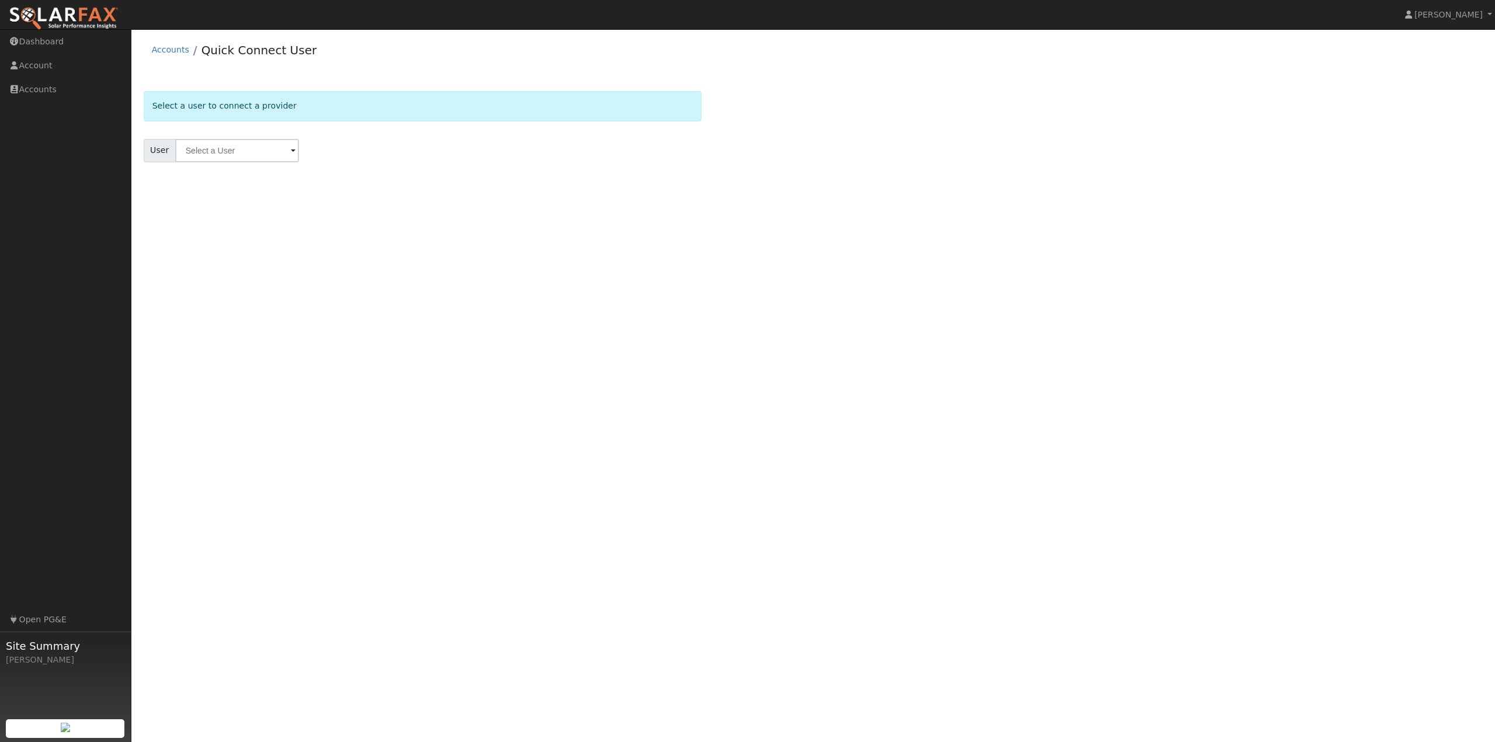
click at [339, 64] on div "Accounts Quick Connect User" at bounding box center [814, 53] width 1340 height 36
click at [169, 54] on link "Accounts" at bounding box center [170, 49] width 37 height 9
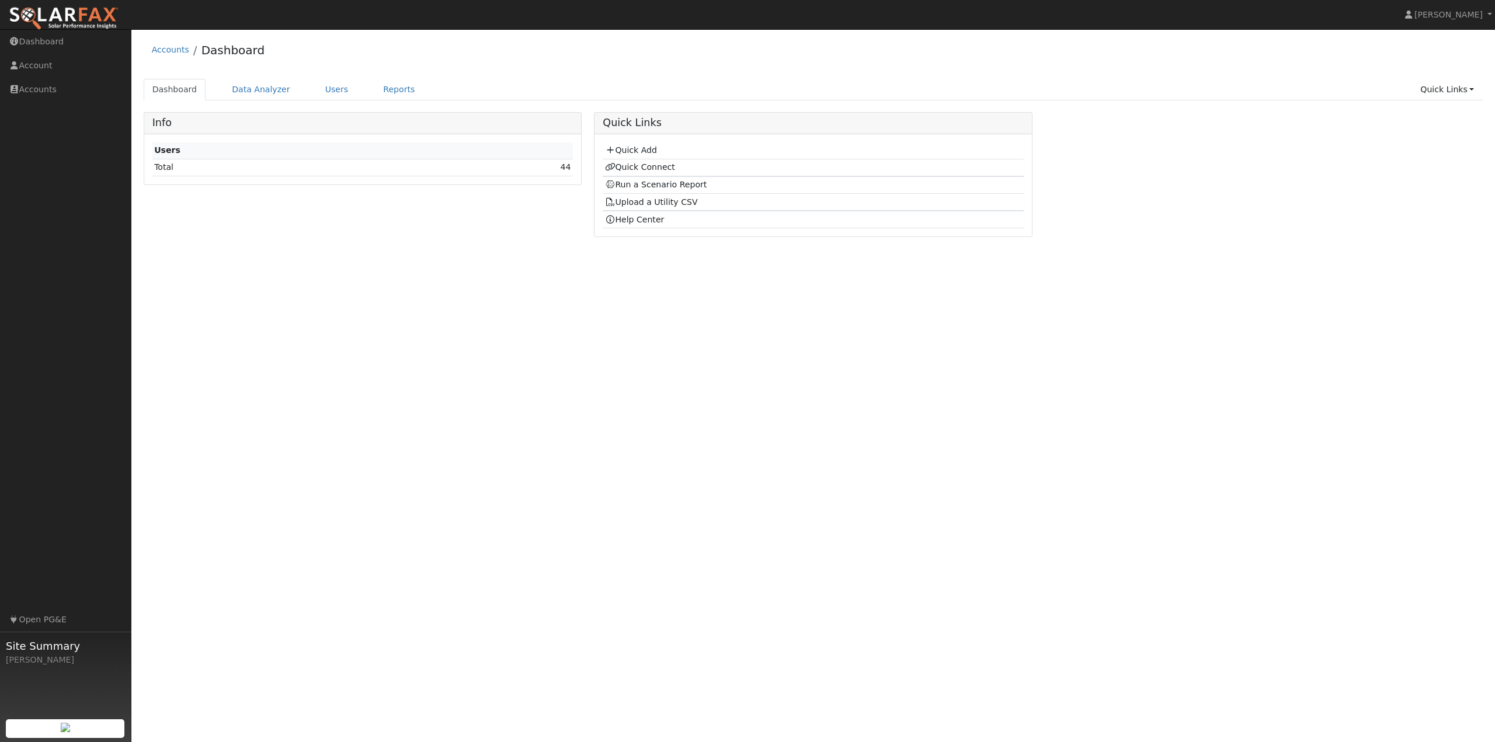
click at [499, 72] on div "Accounts Dashboard Dashboard Data Analyzer Users Reports Quick Links Quick Add …" at bounding box center [813, 140] width 1352 height 211
